Goal: Transaction & Acquisition: Purchase product/service

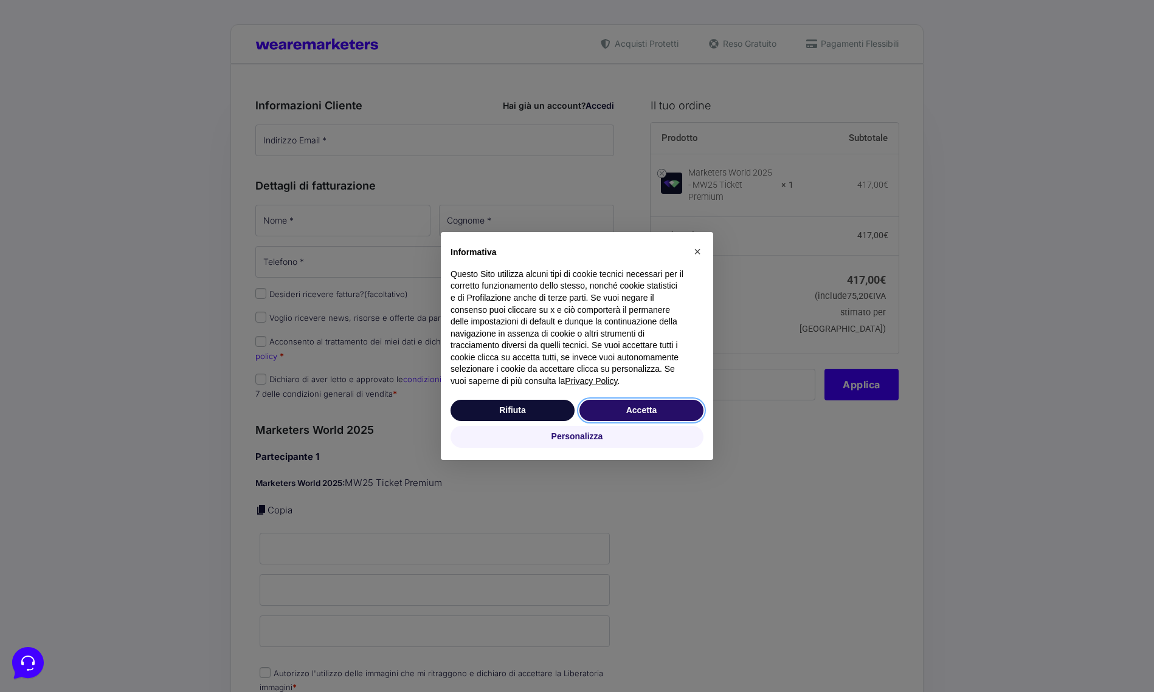
click at [650, 409] on button "Accetta" at bounding box center [641, 411] width 124 height 22
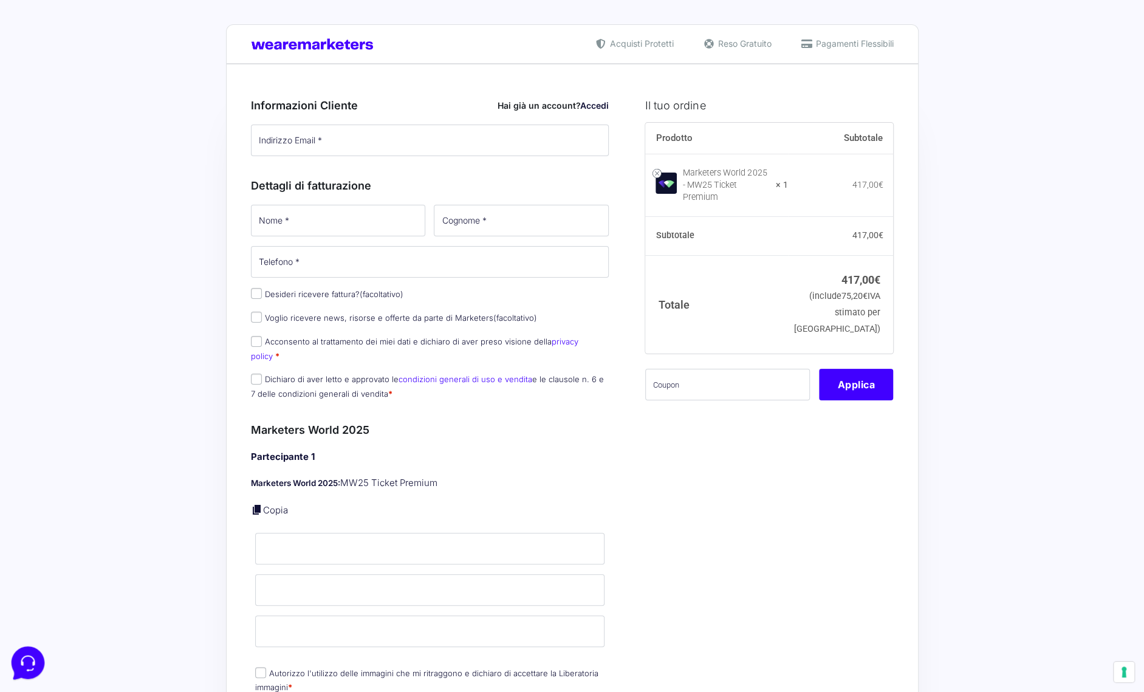
click at [26, 662] on icon at bounding box center [27, 662] width 32 height 32
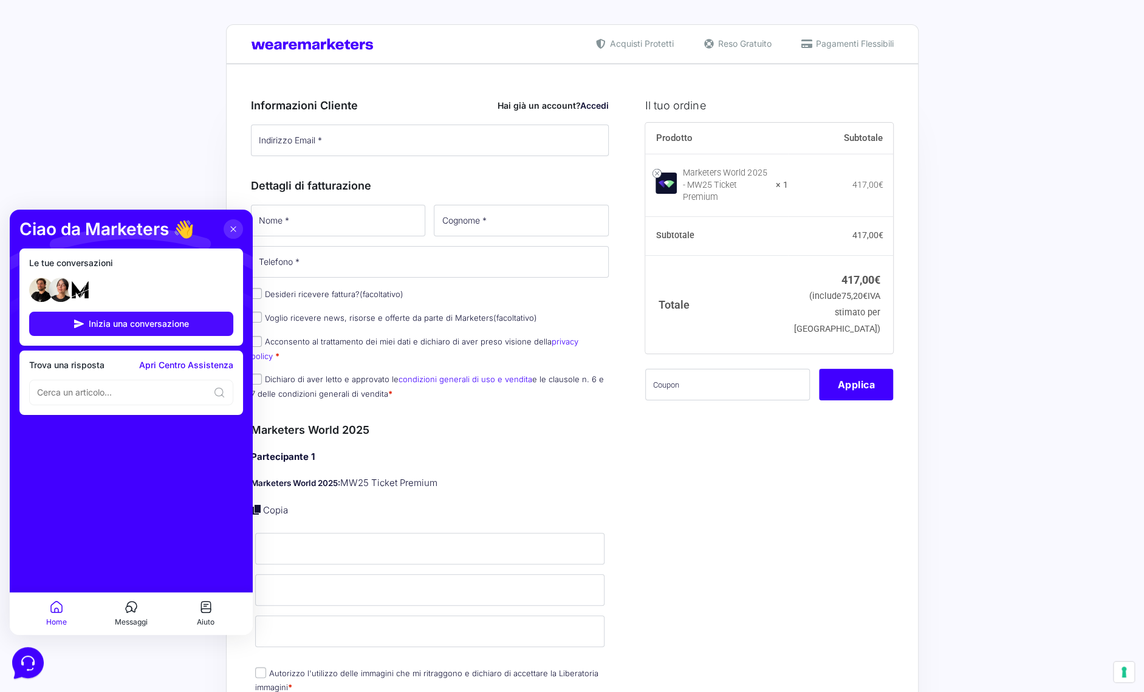
click at [160, 327] on span "Inizia una conversazione" at bounding box center [139, 324] width 100 height 10
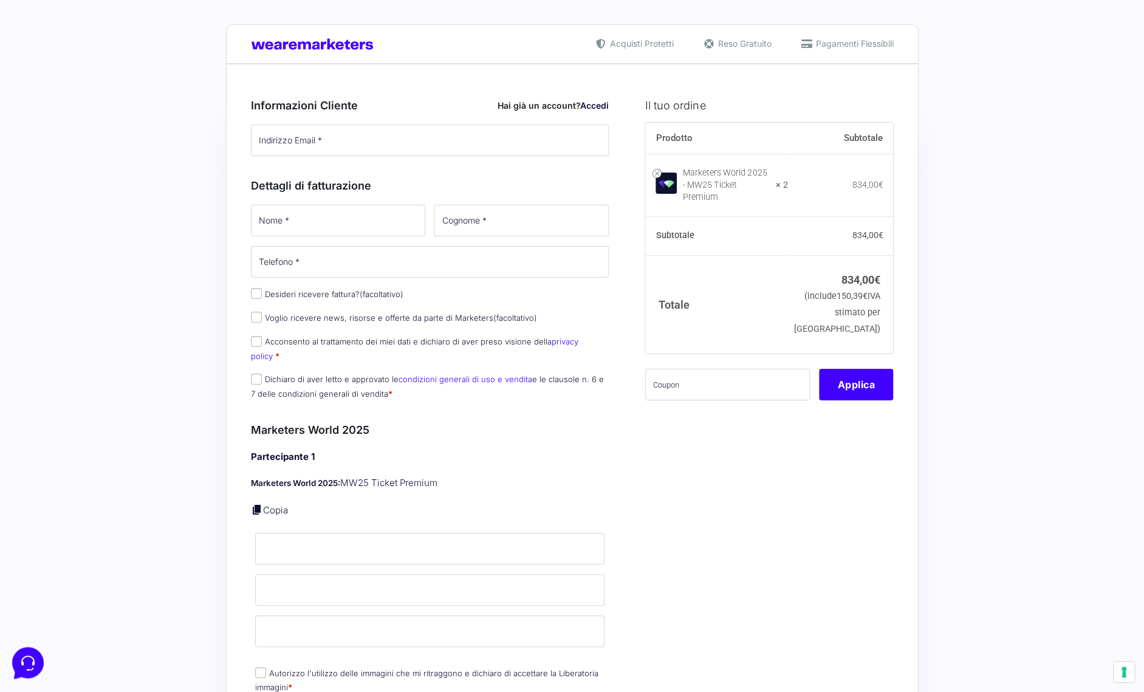
click at [788, 184] on td "Marketers World 2025 - MW25 Ticket Premium × 2" at bounding box center [716, 185] width 143 height 63
click at [21, 659] on icon at bounding box center [26, 662] width 13 height 15
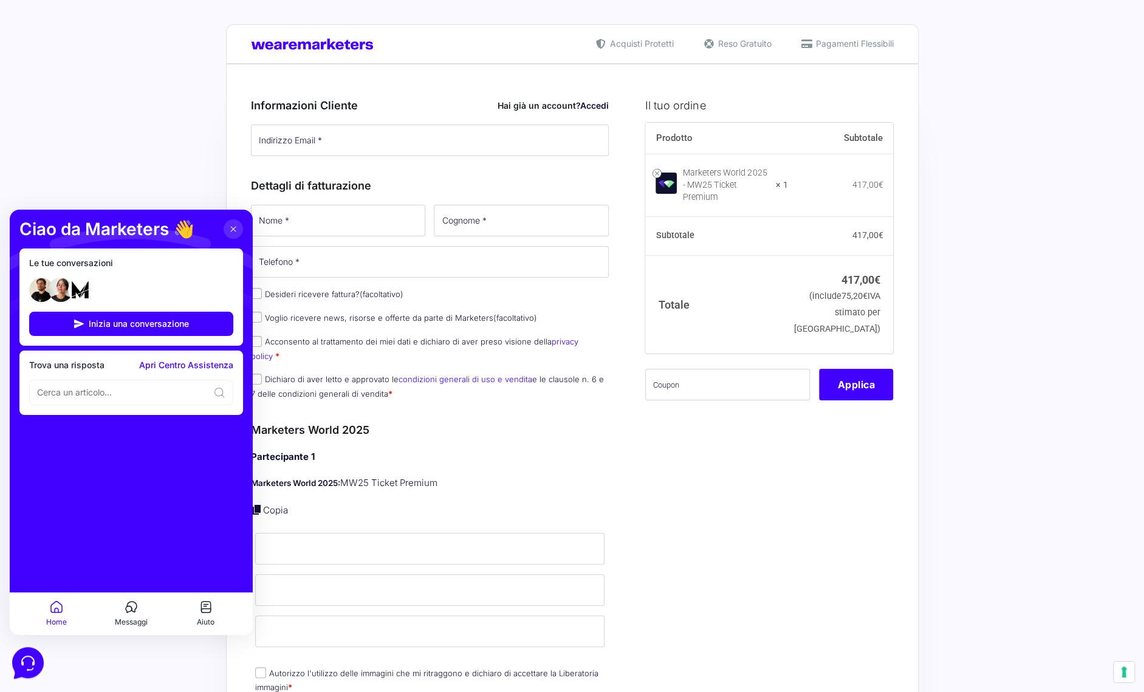
click at [830, 78] on div "Riepilogo Ordine 417,00 € Prodotto Subtotale Marketers World 2025 - MW25 Ticket…" at bounding box center [572, 686] width 693 height 1245
click at [436, 145] on input "Indirizzo Email *" at bounding box center [430, 141] width 359 height 32
type input "andrea.tubili@gmail.com"
type input "Andrea"
type input "Tubili"
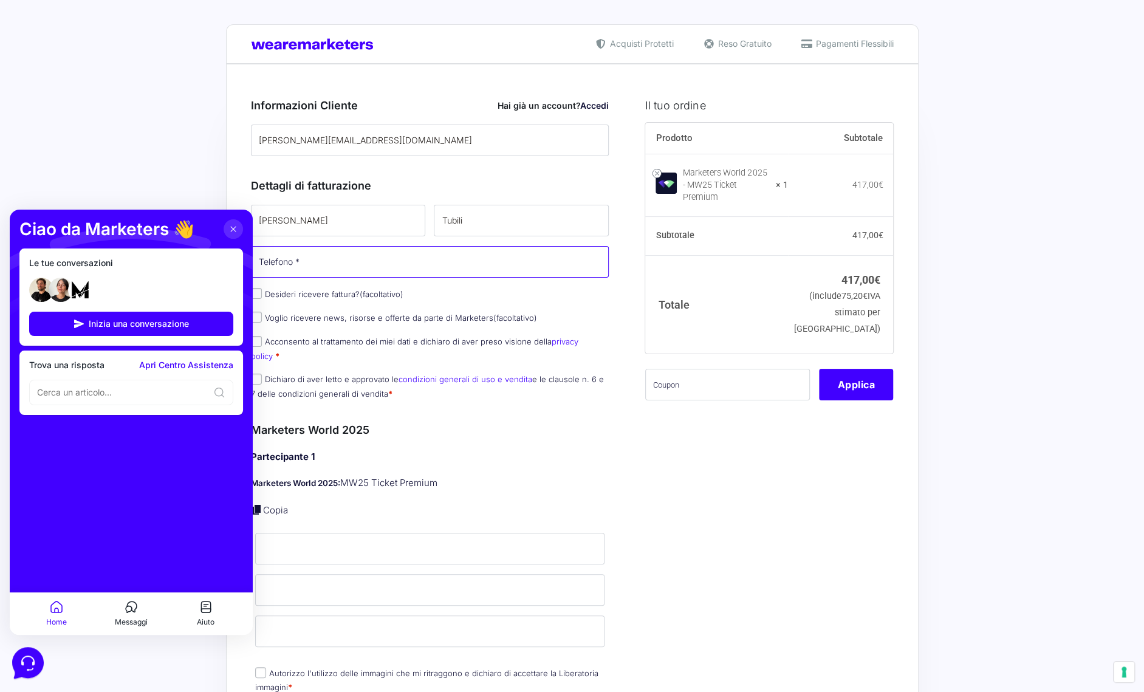
type input "+393331238686"
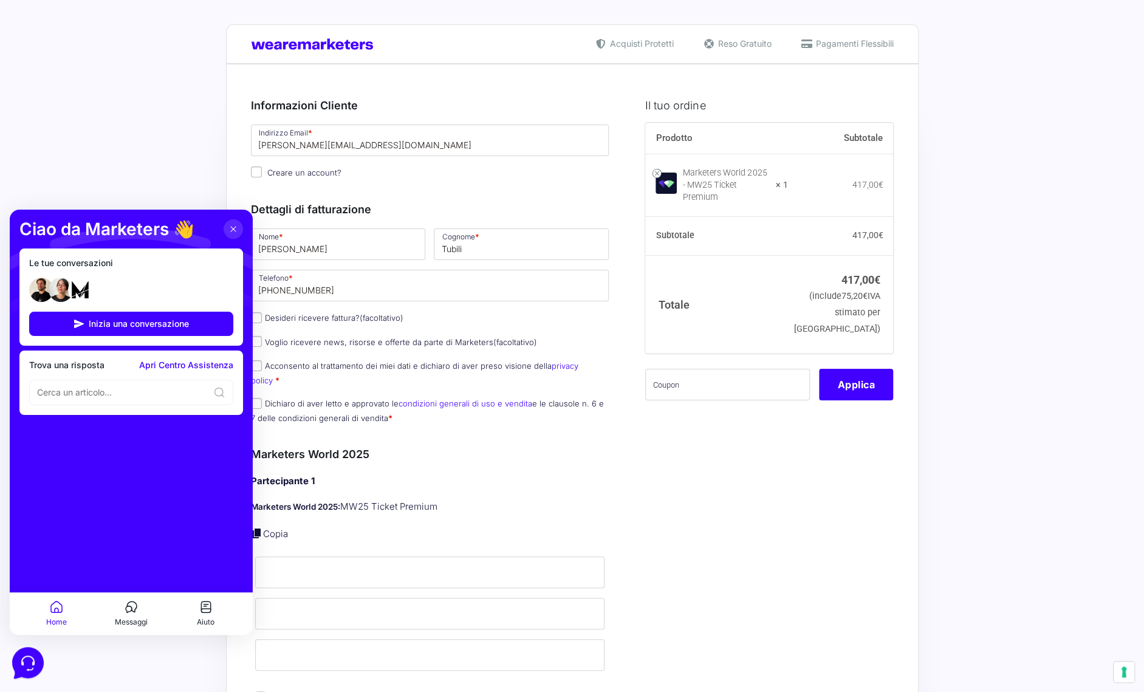
click at [135, 613] on icon at bounding box center [131, 607] width 15 height 15
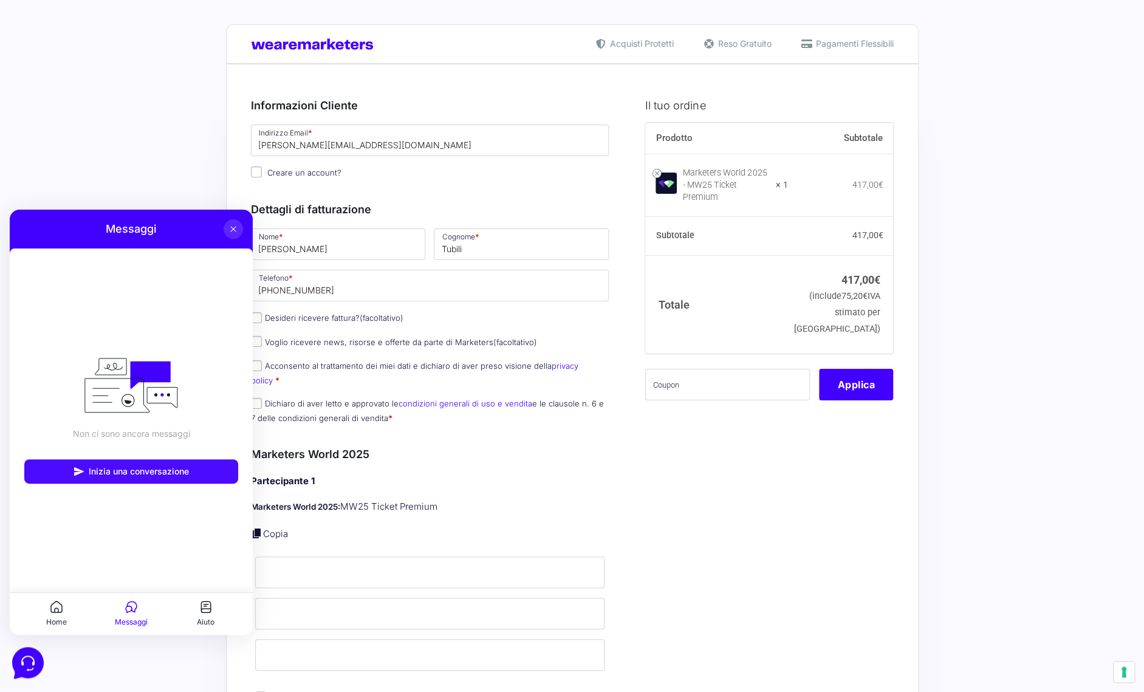
click at [128, 467] on span "Inizia una conversazione" at bounding box center [139, 472] width 100 height 10
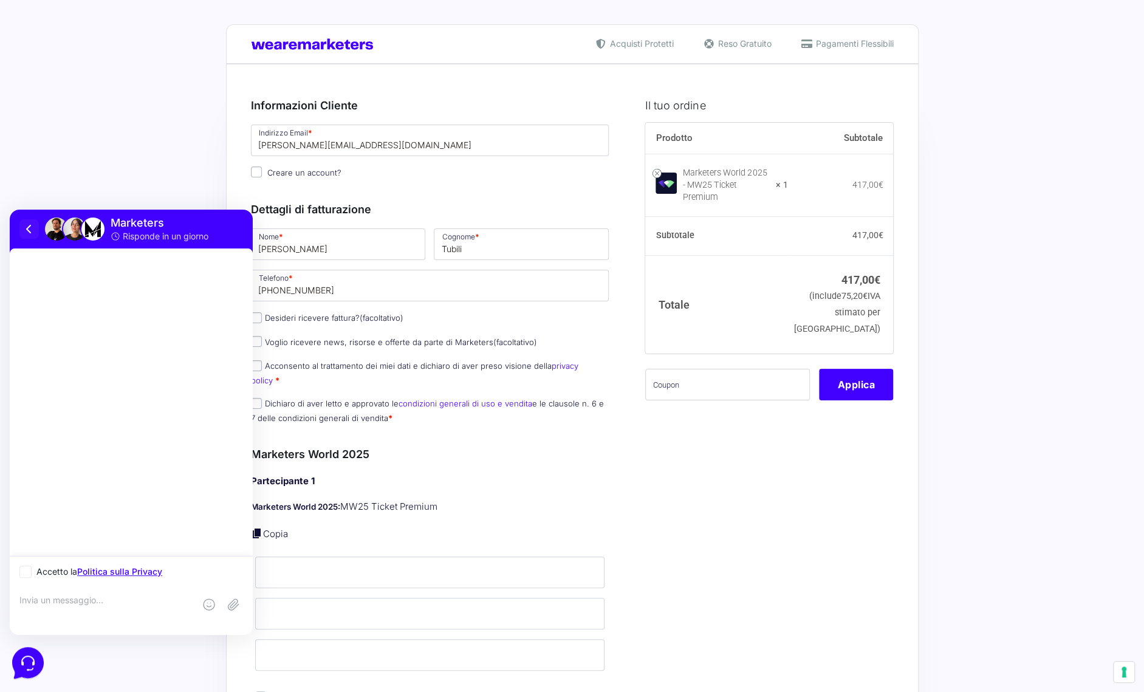
click at [27, 227] on icon at bounding box center [29, 229] width 15 height 15
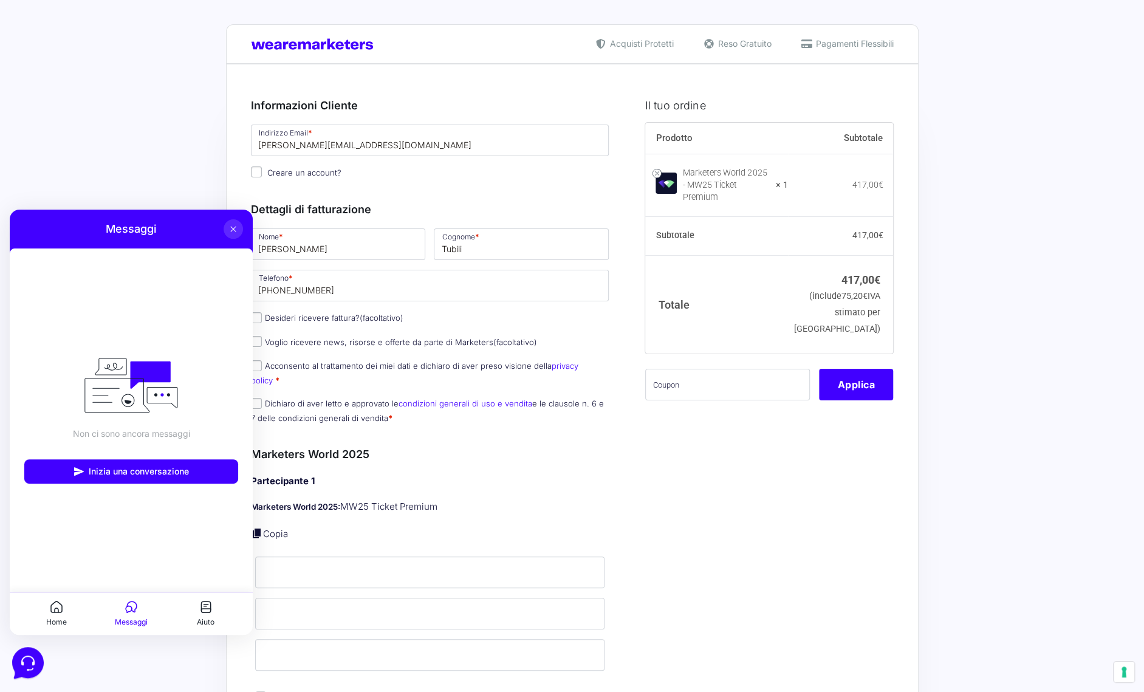
click at [235, 229] on icon at bounding box center [234, 229] width 10 height 10
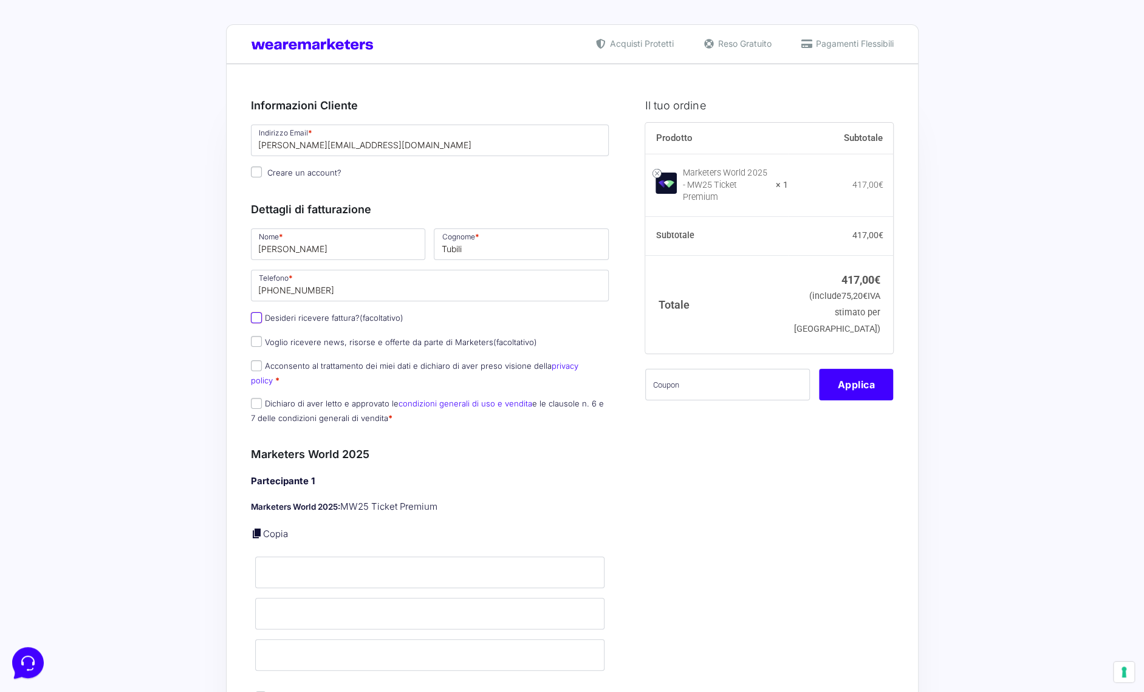
click at [258, 317] on input "Desideri ricevere fattura? (facoltativo)" at bounding box center [256, 317] width 11 height 11
checkbox input "true"
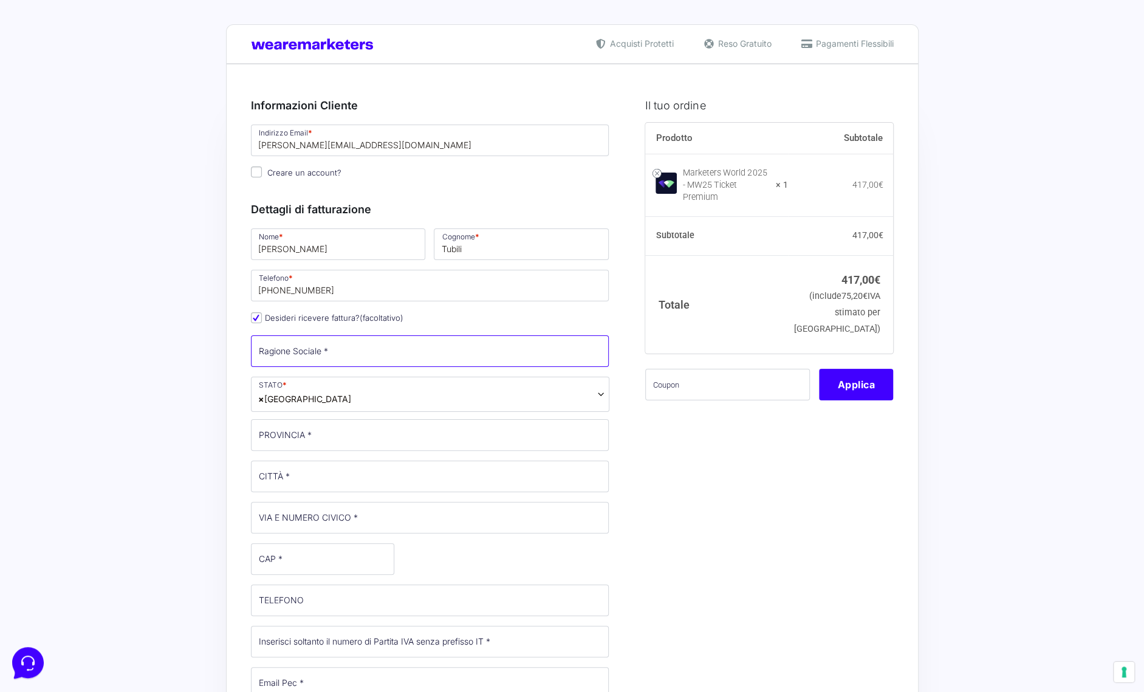
click at [292, 352] on input "Ragione Sociale *" at bounding box center [430, 352] width 359 height 32
type input "LIGHTCUT FILM SRL"
type input "State *"
type input "ROMA"
type input "VIA PIETRO COLLETTA,5"
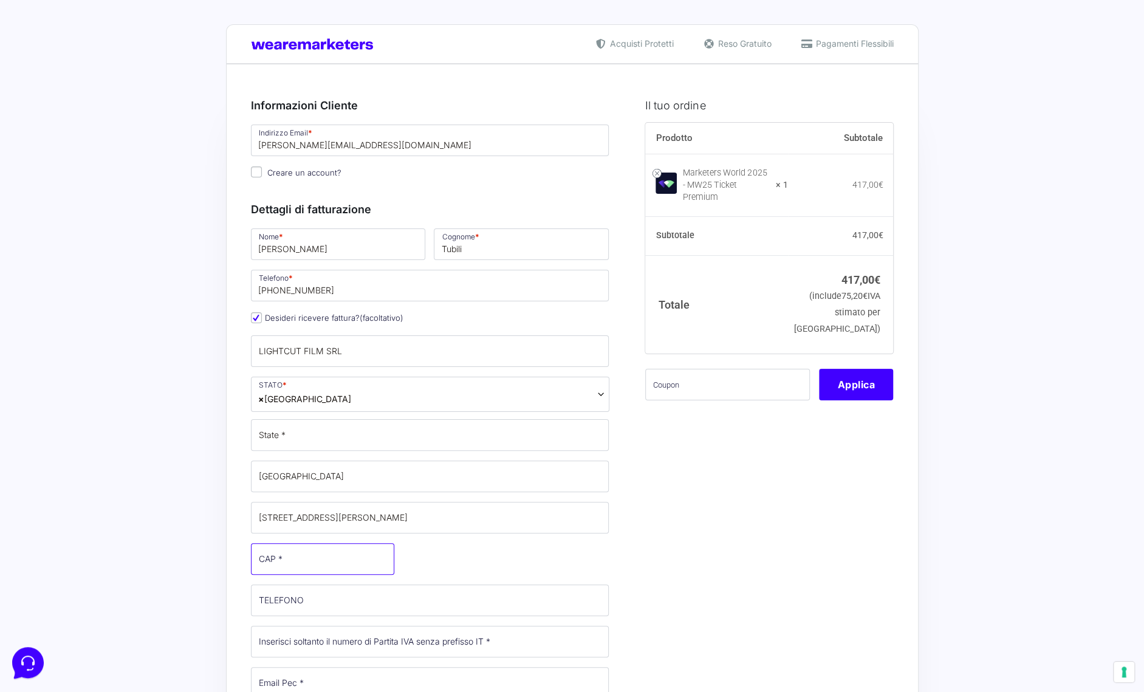
type input "00179"
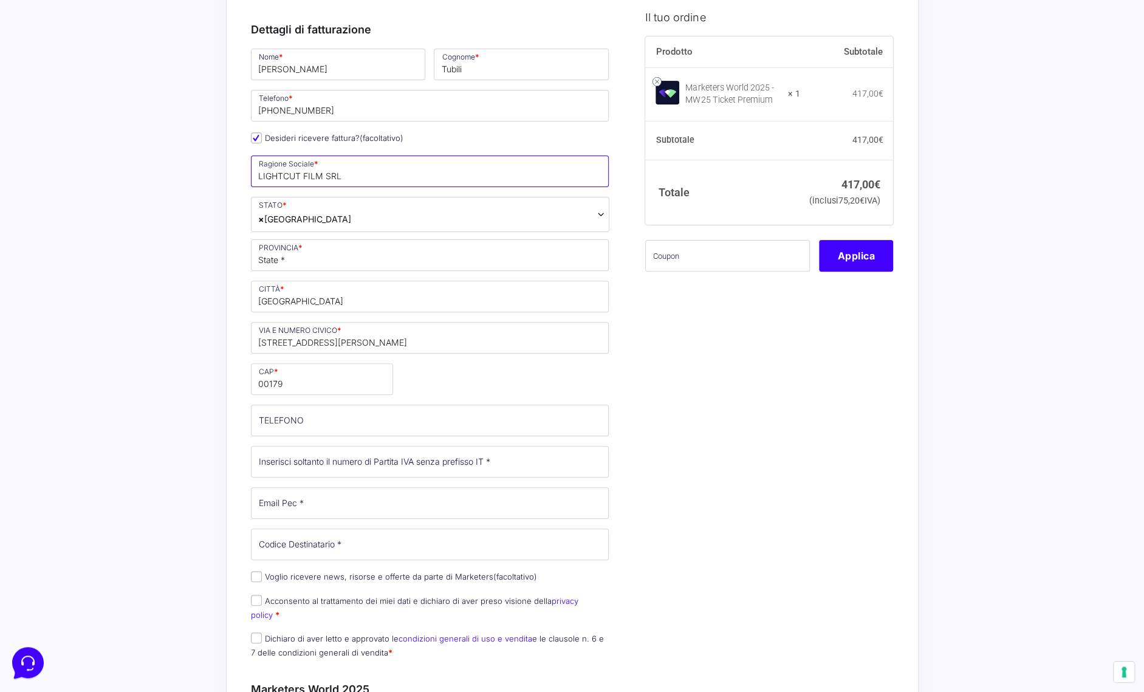
scroll to position [182, 0]
click at [461, 455] on input "Partita Iva *" at bounding box center [430, 460] width 359 height 32
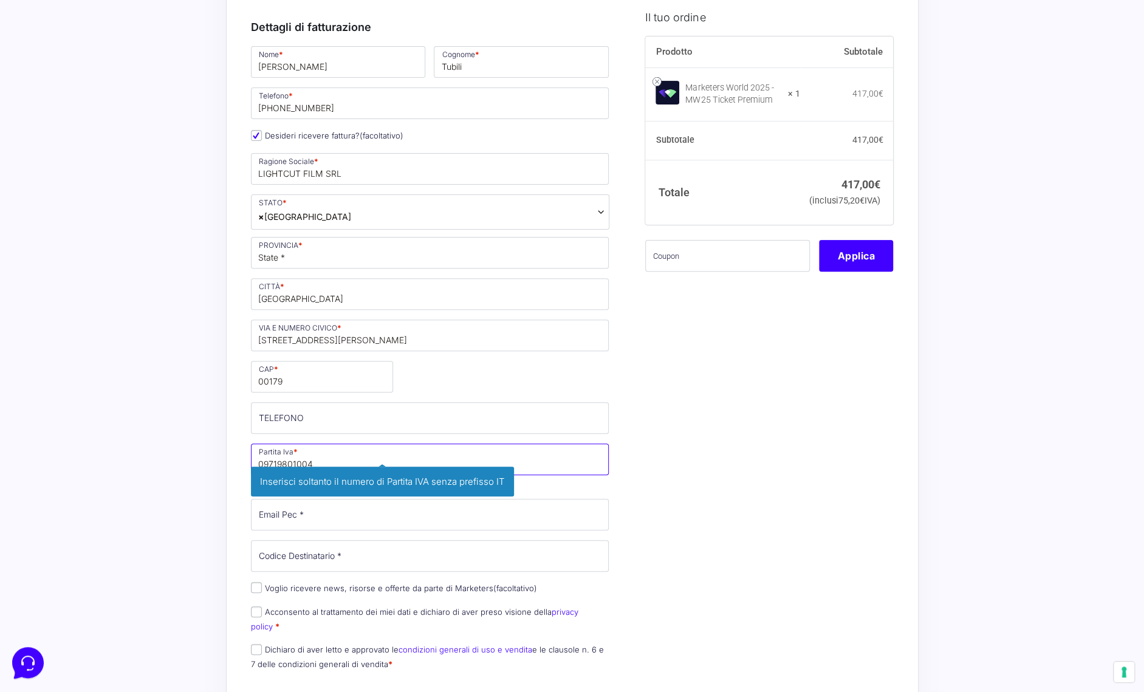
type input "09719801004"
click at [364, 508] on div "Nome * Andrea Cognome * Tubili Telefono * +393331238686 Desideri ricevere fattu…" at bounding box center [430, 361] width 367 height 635
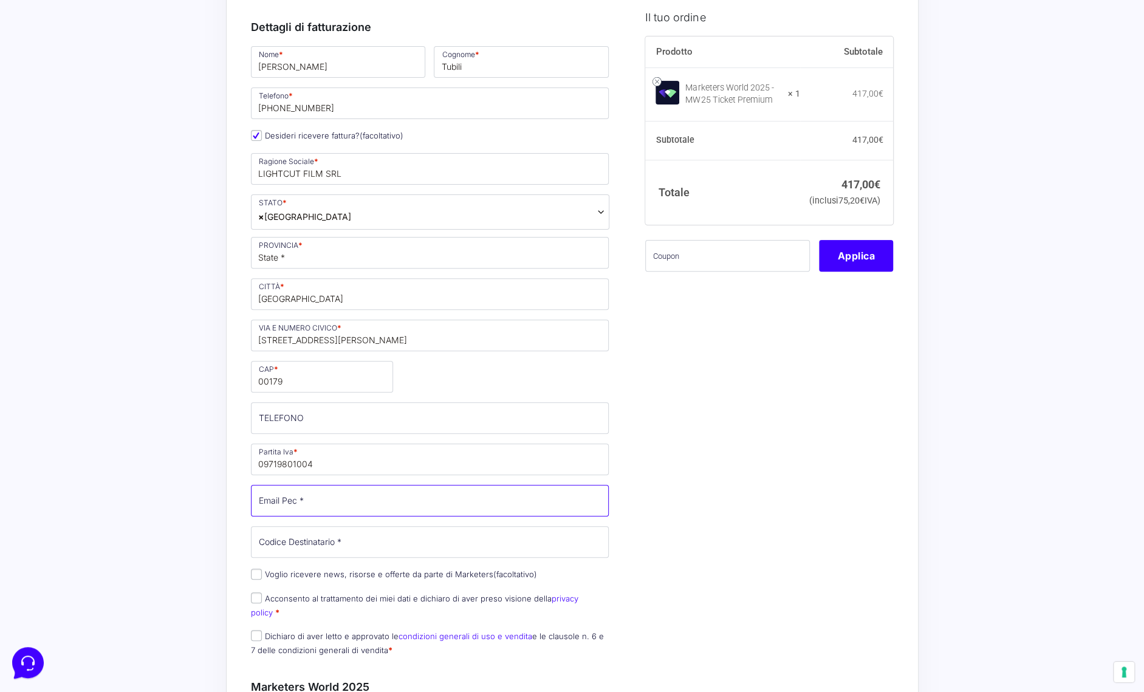
type input "lightcutfilm@pec.it"
type input "Andrea"
type input "Tubili"
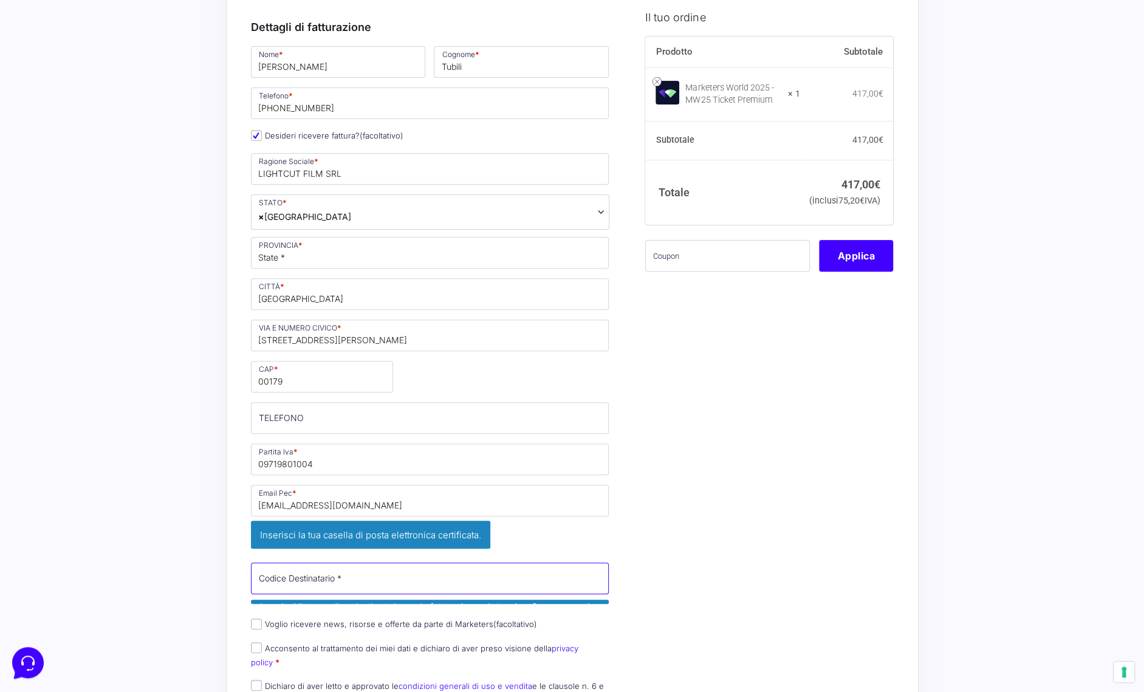
click at [374, 563] on input "Codice Destinatario *" at bounding box center [430, 579] width 359 height 32
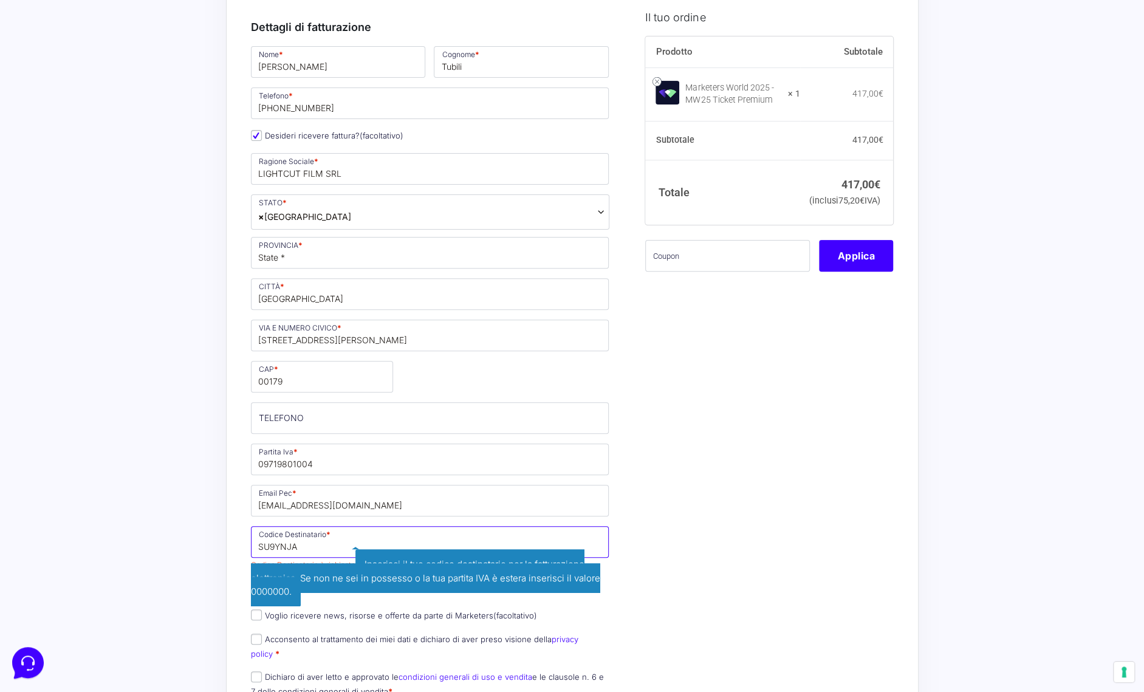
type input "SU9YNJA"
drag, startPoint x: 698, startPoint y: 374, endPoint x: 648, endPoint y: 430, distance: 74.9
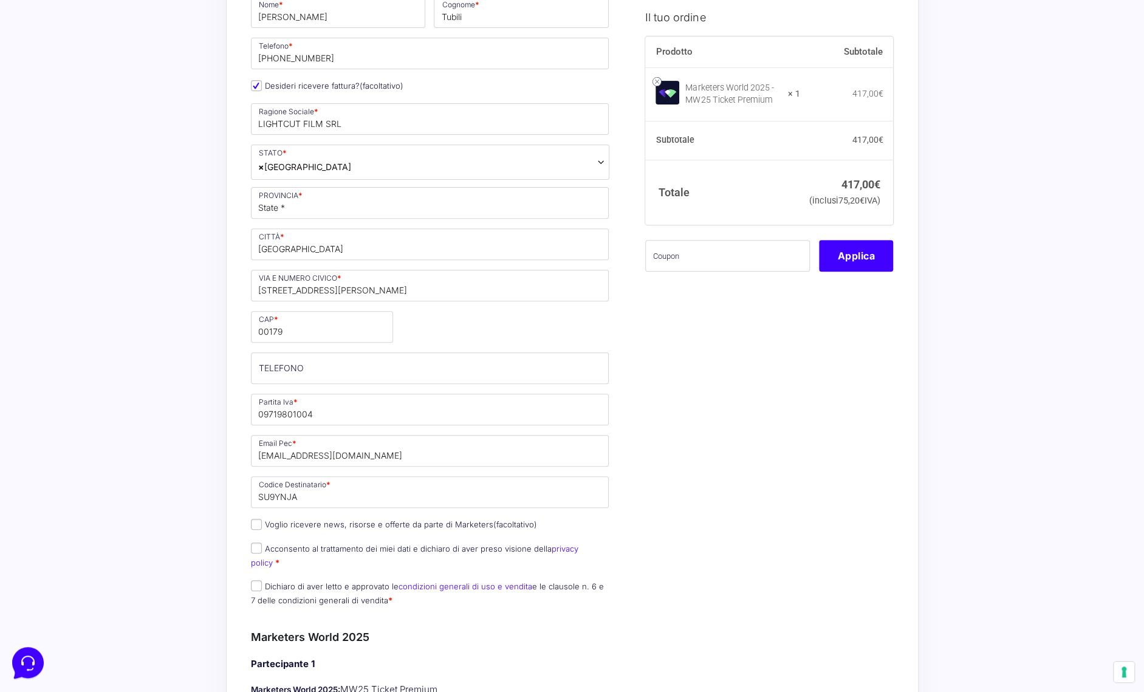
scroll to position [243, 0]
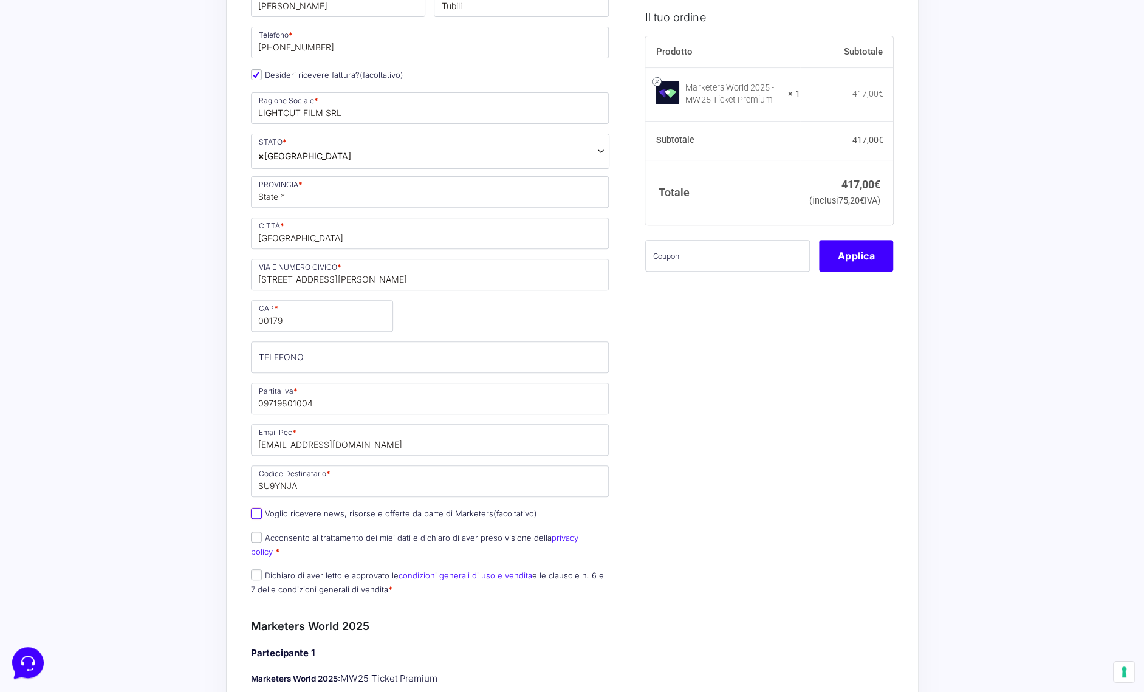
click at [252, 510] on input "Voglio ricevere news, risorse e offerte da parte di Marketers (facoltativo)" at bounding box center [256, 513] width 11 height 11
checkbox input "true"
click at [255, 535] on input "Acconsento al trattamento dei miei dati e dichiaro di aver preso visione della …" at bounding box center [256, 537] width 11 height 11
checkbox input "true"
click at [255, 570] on input "Dichiaro di aver letto e approvato le condizioni generali di uso e vendita e le…" at bounding box center [256, 575] width 11 height 11
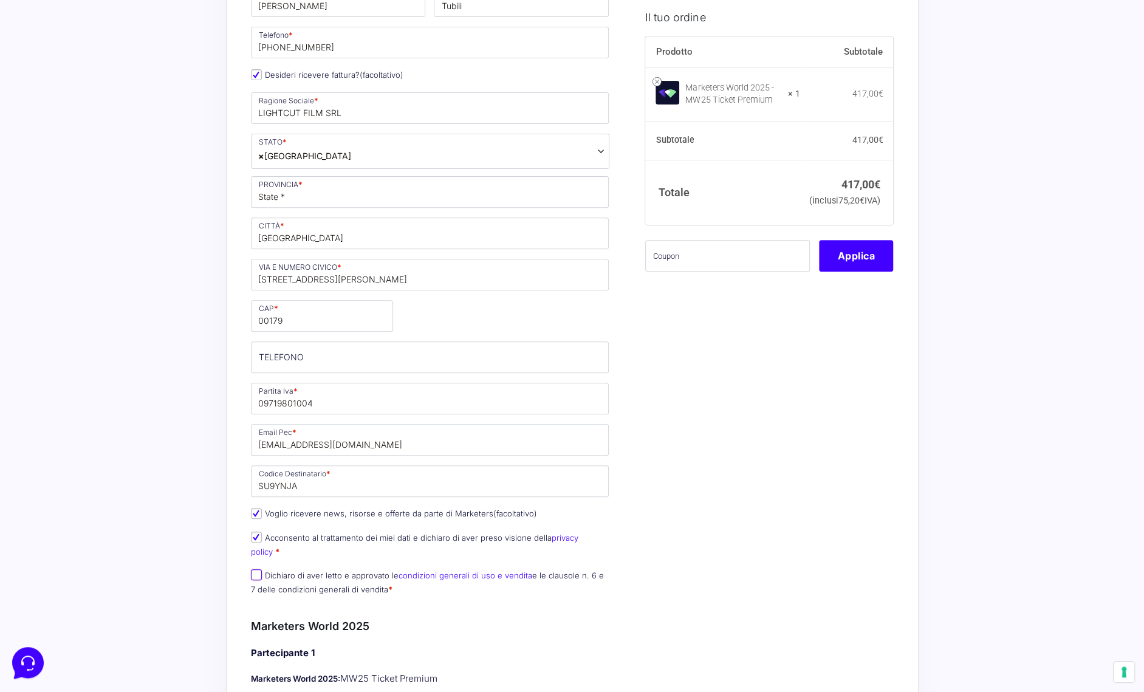
checkbox input "true"
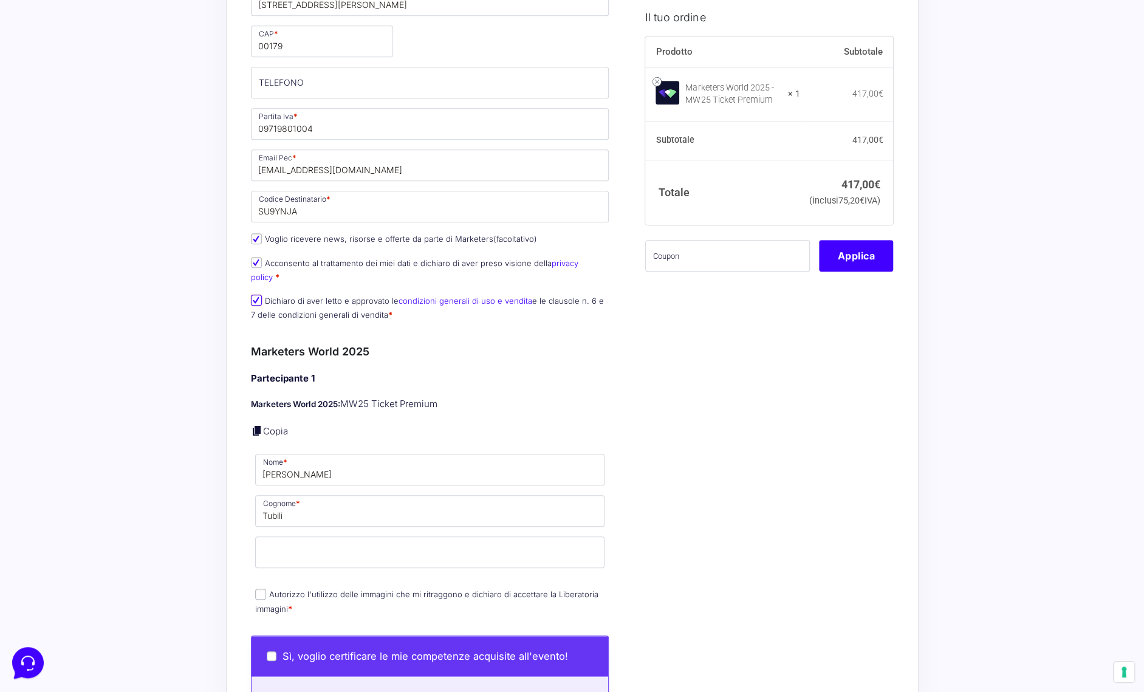
scroll to position [547, 0]
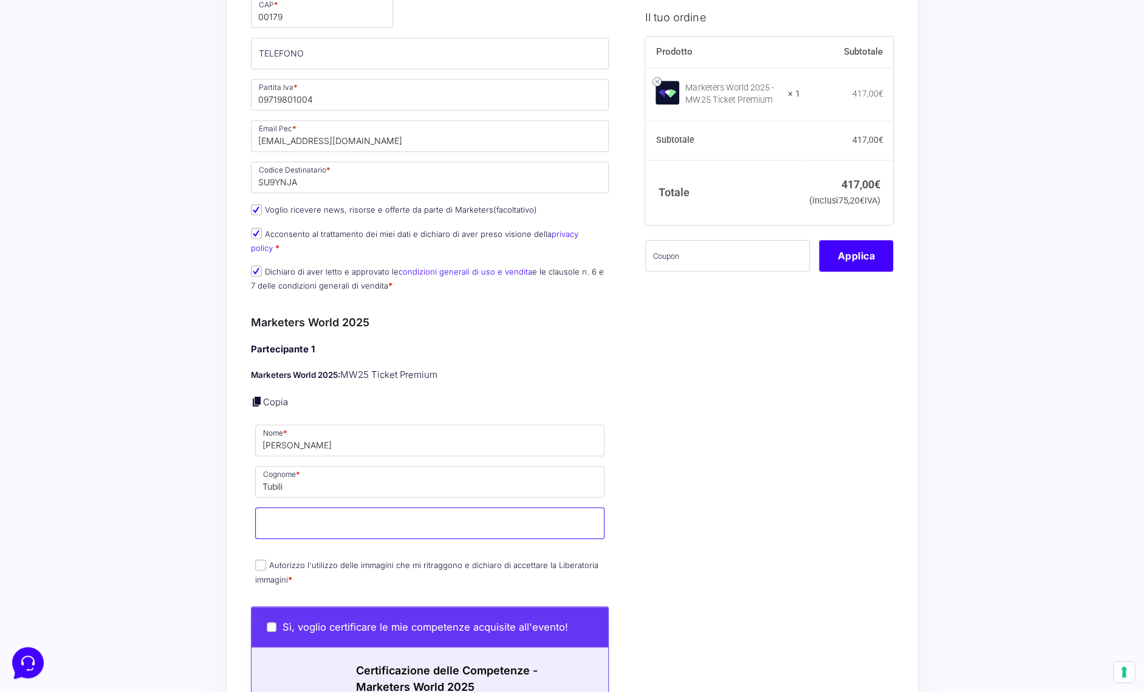
click at [293, 508] on input "Email *" at bounding box center [430, 524] width 350 height 32
type input "andrea.tubili@gmail.com"
click at [655, 508] on div "Il tuo ordine Prodotto Subtotale Marketers World 2025 - MW25 Ticket Premium × 1…" at bounding box center [764, 354] width 257 height 1634
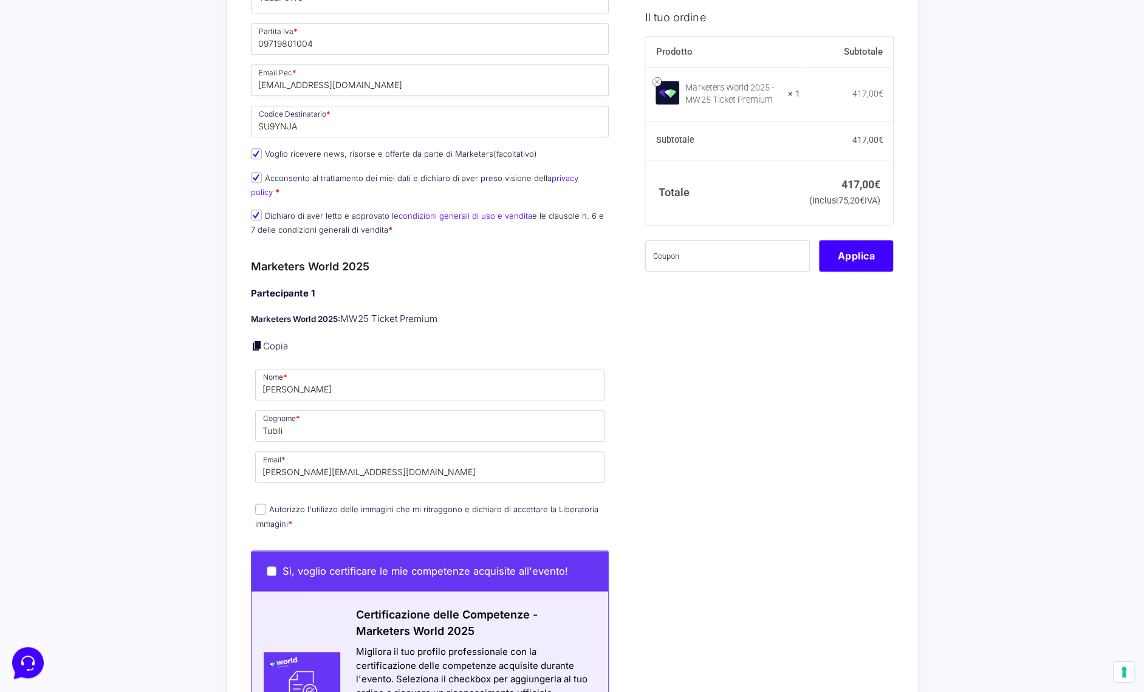
scroll to position [608, 0]
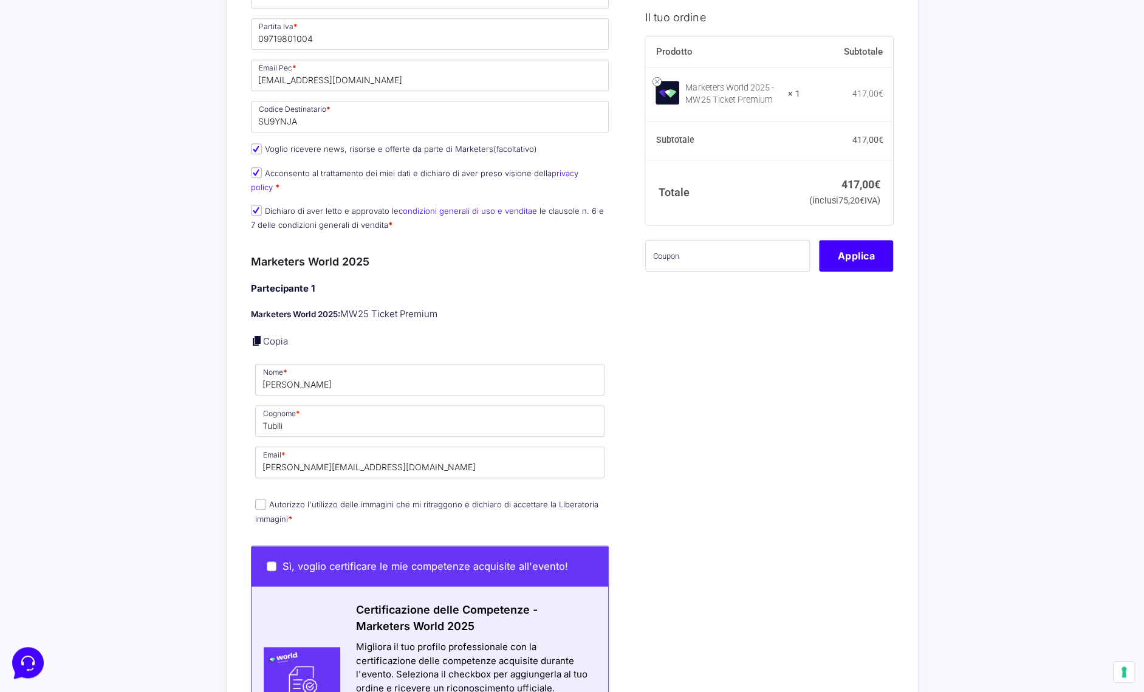
click at [262, 499] on input "Autorizzo l'utilizzo delle immagini che mi ritraggono e dichiaro di accettare l…" at bounding box center [260, 504] width 11 height 11
checkbox input "true"
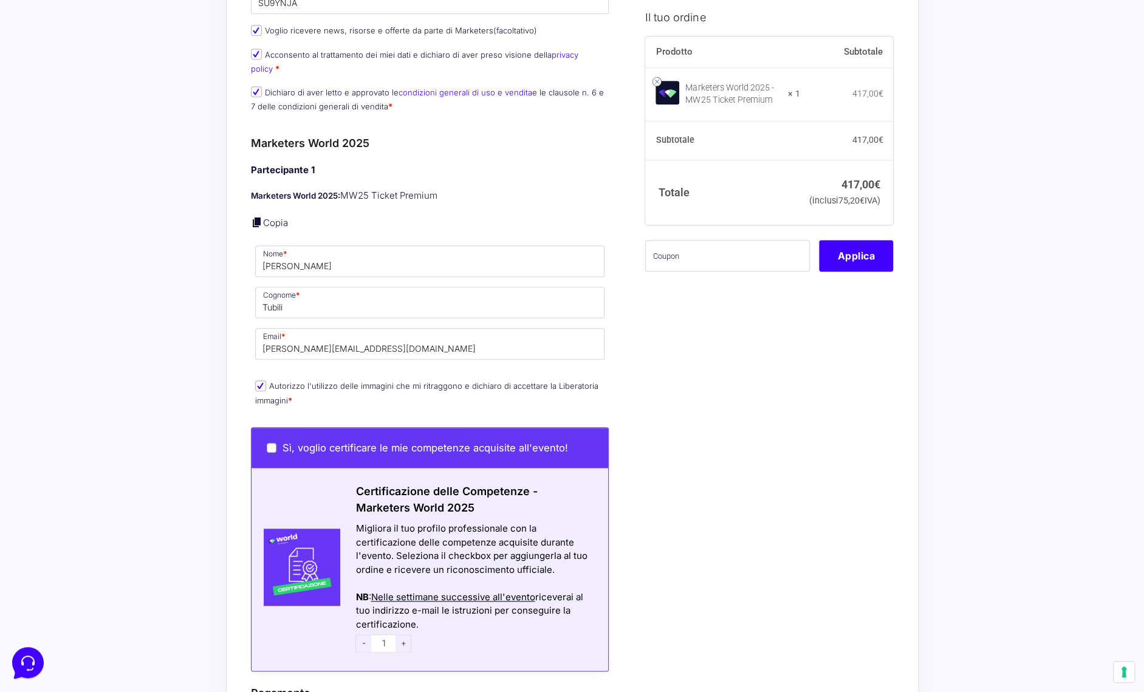
scroll to position [729, 0]
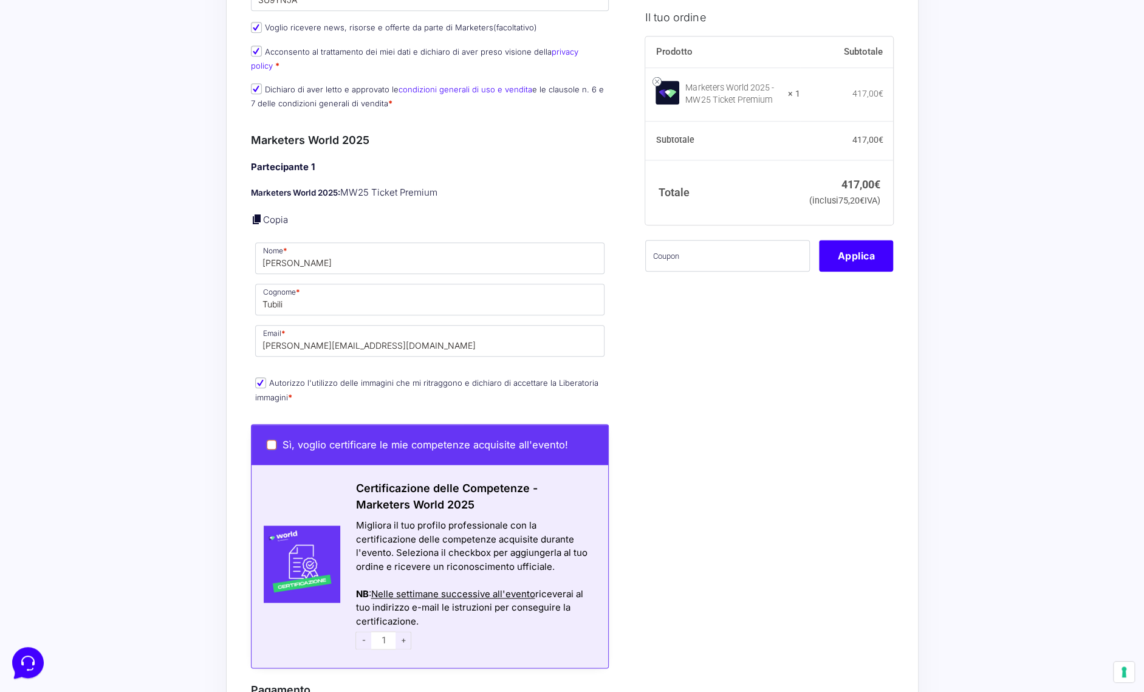
click at [267, 440] on input "Sì, voglio certificare le mie competenze acquisite all'evento!" at bounding box center [272, 445] width 10 height 10
checkbox input "true"
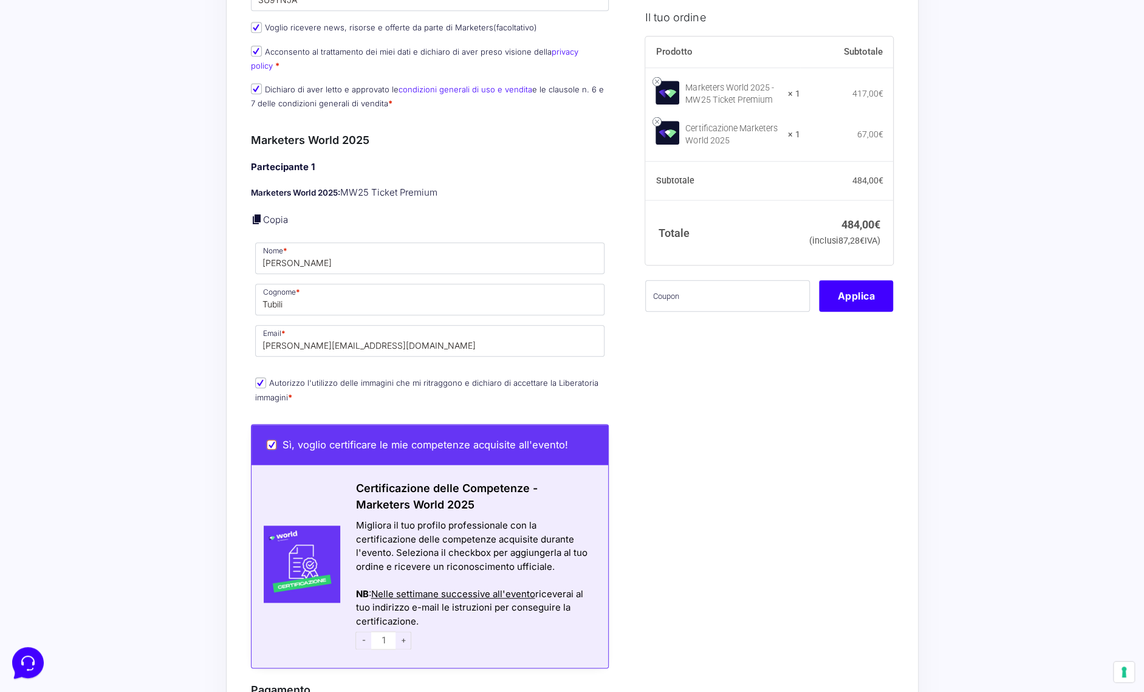
click at [267, 440] on input "Sì, voglio certificare le mie competenze acquisite all'evento!" at bounding box center [272, 445] width 10 height 10
checkbox input "false"
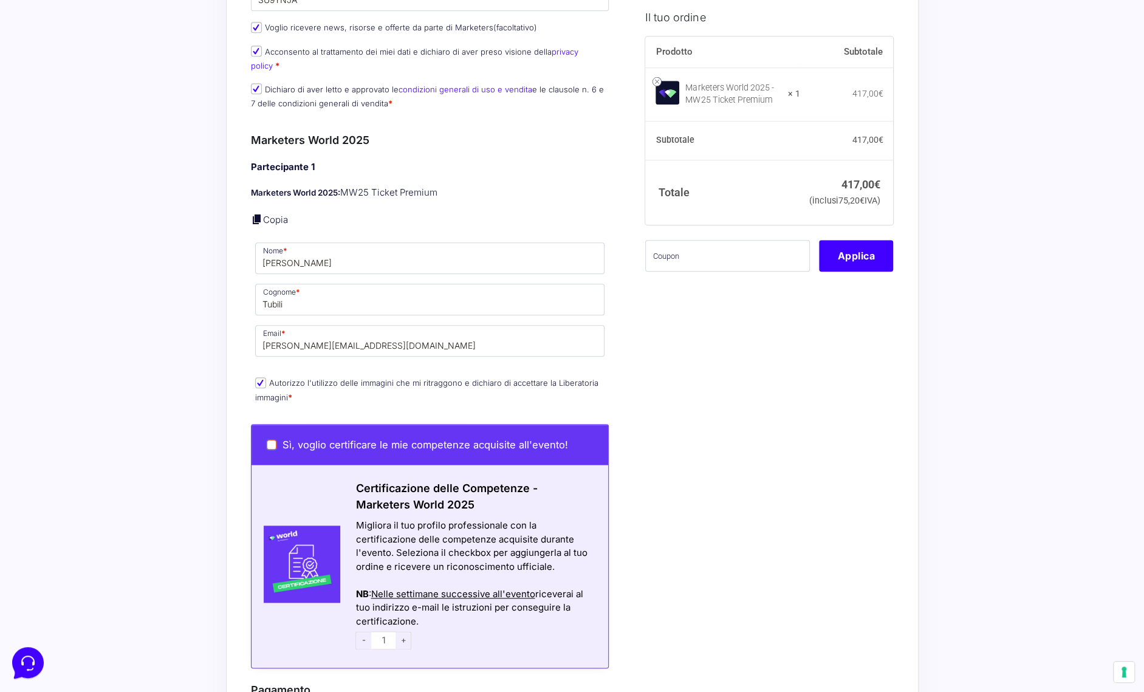
click at [272, 440] on input "Sì, voglio certificare le mie competenze acquisite all'evento!" at bounding box center [272, 445] width 10 height 10
checkbox input "true"
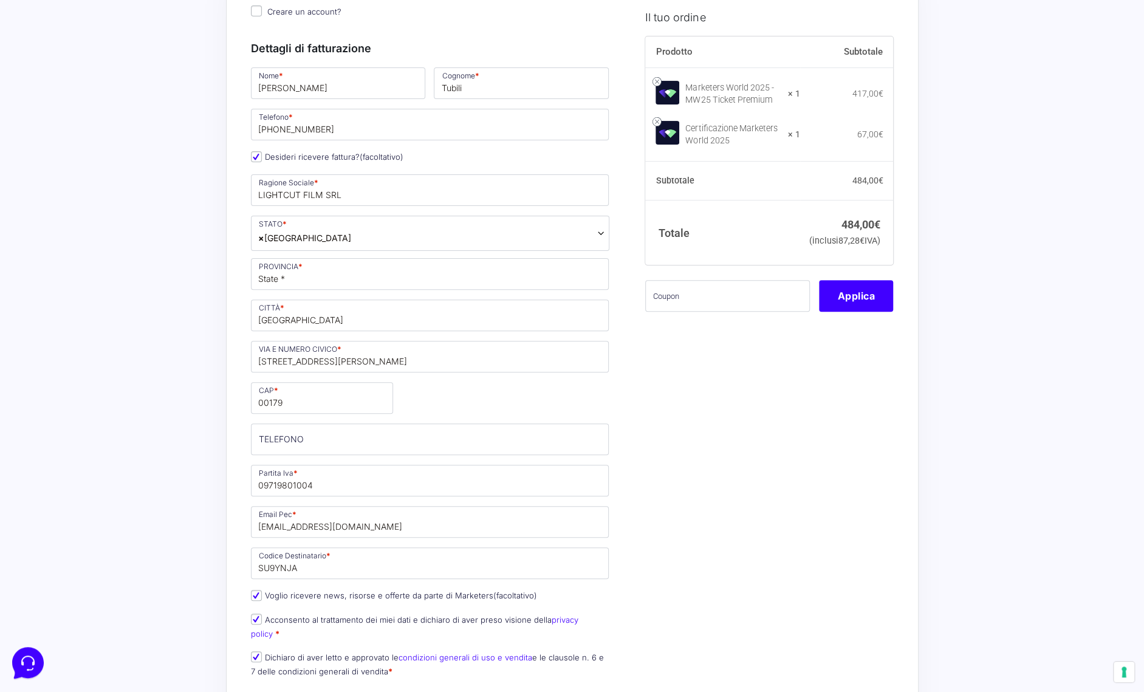
scroll to position [182, 0]
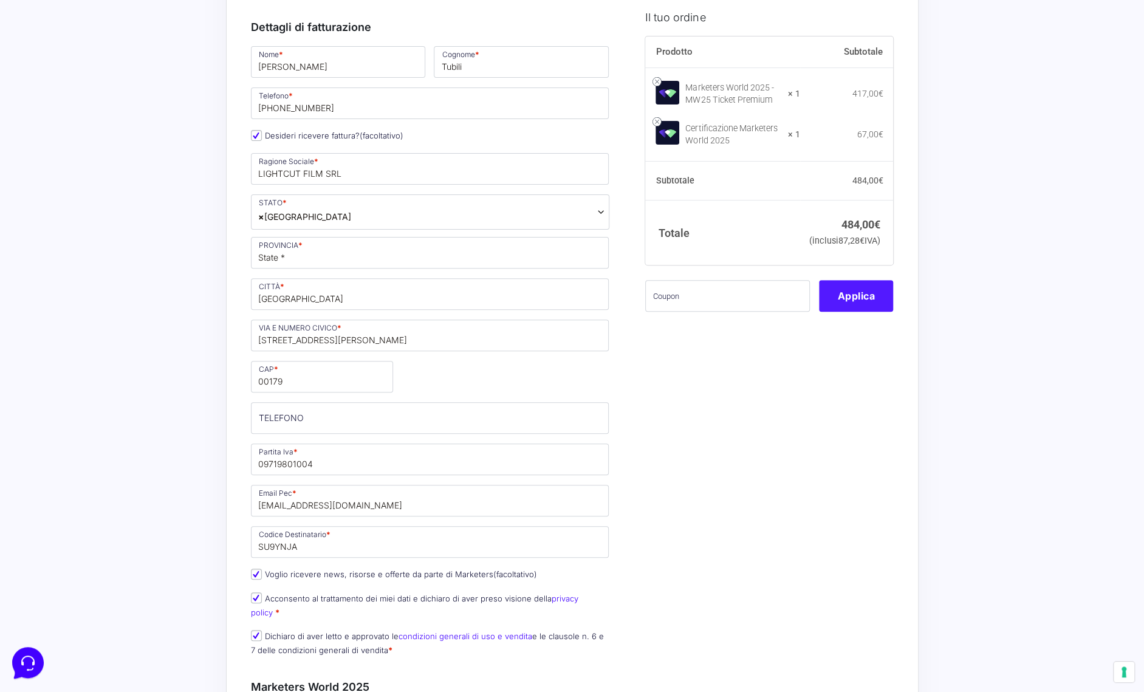
click at [877, 308] on button "Applica" at bounding box center [856, 297] width 74 height 32
click at [765, 312] on input "text" at bounding box center [727, 297] width 165 height 32
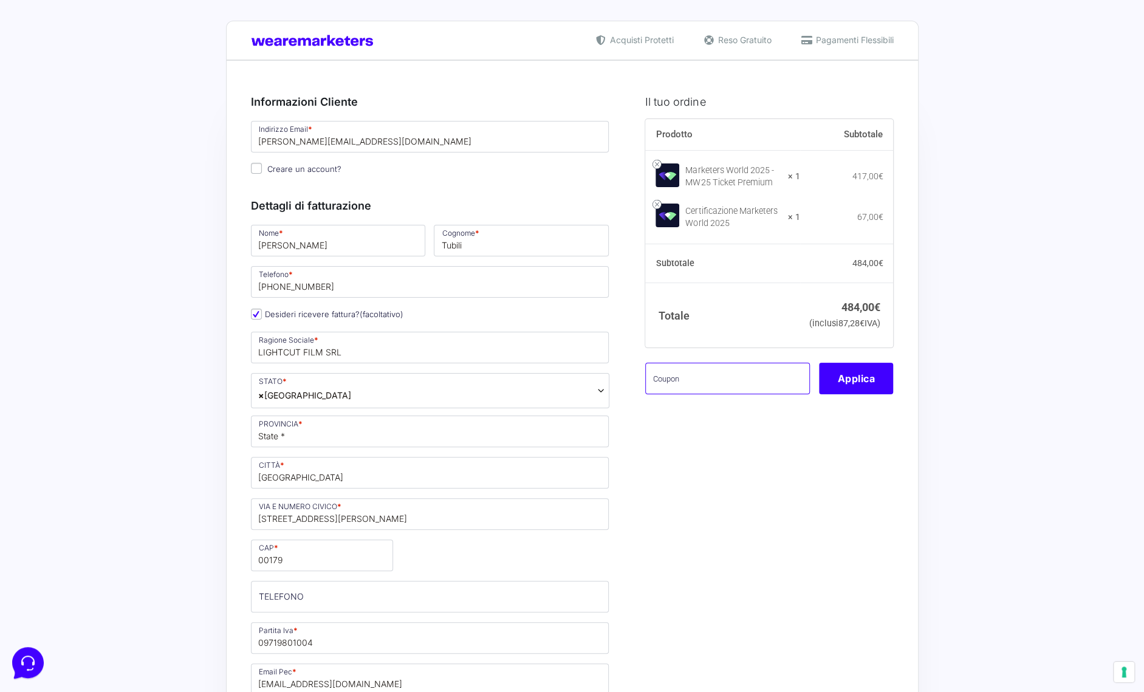
scroll to position [0, 0]
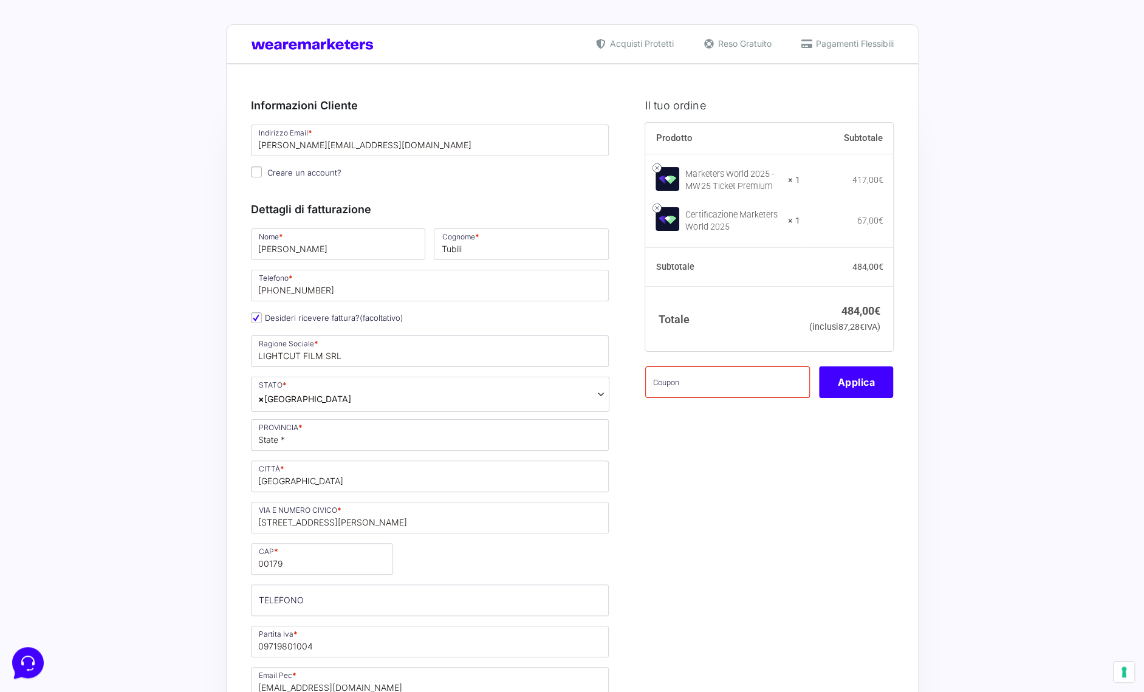
click at [294, 174] on span "Creare un account?" at bounding box center [304, 173] width 74 height 10
click at [262, 174] on input "Creare un account?" at bounding box center [256, 172] width 11 height 11
checkbox input "true"
click at [703, 394] on input "text" at bounding box center [727, 383] width 165 height 32
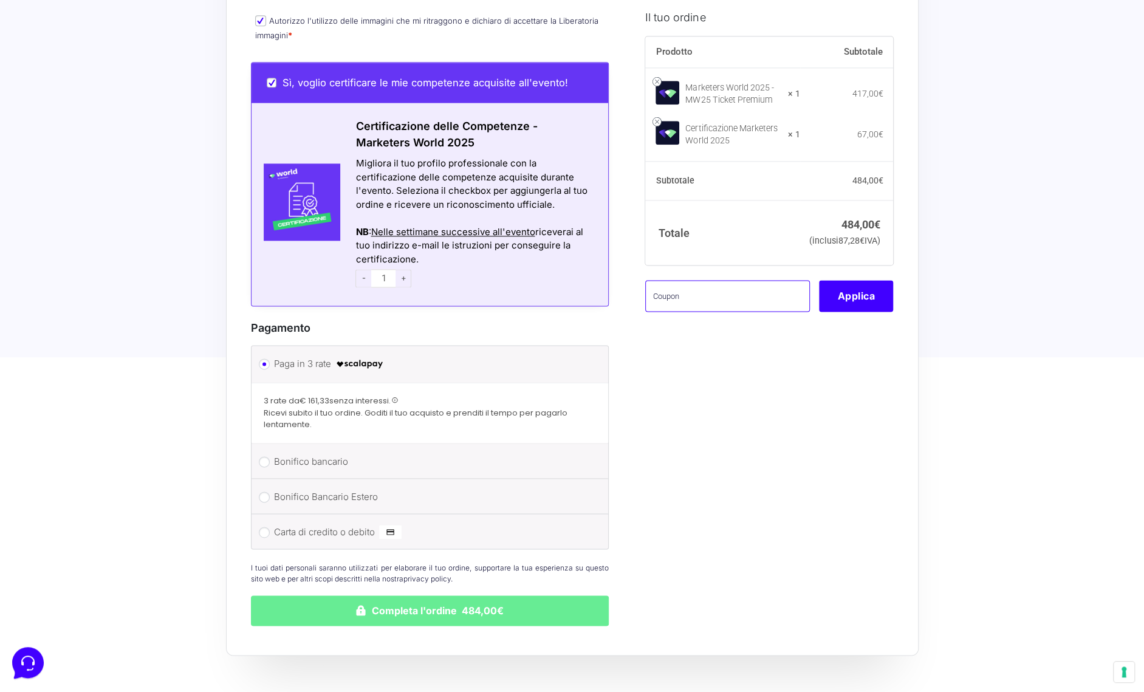
scroll to position [1094, 0]
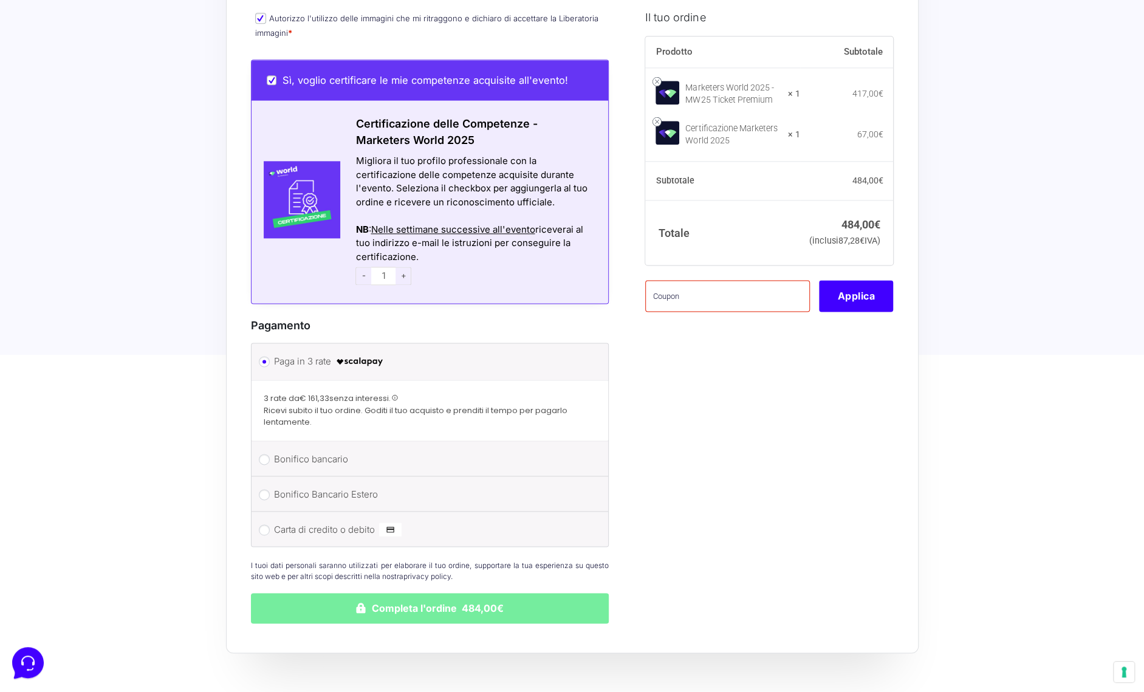
click at [401, 593] on button "Completa l'ordine 484,00€" at bounding box center [430, 608] width 359 height 30
